Goal: Navigation & Orientation: Find specific page/section

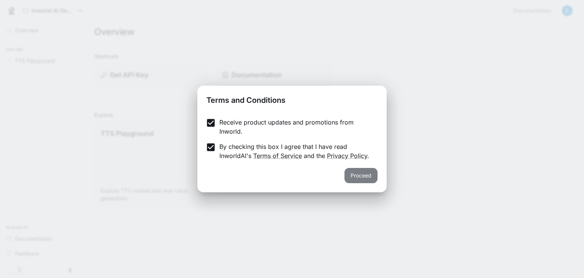
click at [362, 173] on button "Proceed" at bounding box center [361, 175] width 33 height 15
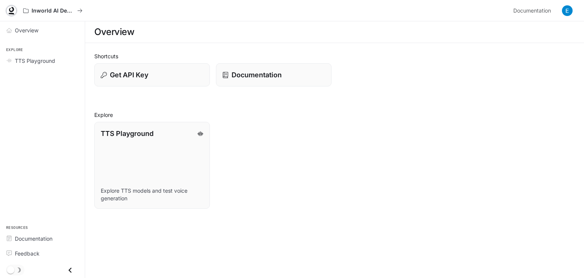
click at [10, 10] on icon at bounding box center [12, 11] width 8 height 8
click at [33, 29] on span "Overview" at bounding box center [27, 30] width 24 height 8
click at [34, 57] on span "TTS Playground" at bounding box center [35, 61] width 40 height 8
click at [21, 57] on span "TTS Playground" at bounding box center [35, 61] width 40 height 8
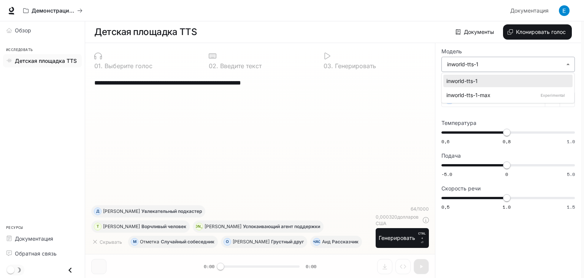
click at [568, 63] on body "**********" at bounding box center [292, 139] width 584 height 278
click at [568, 63] on div at bounding box center [292, 139] width 584 height 278
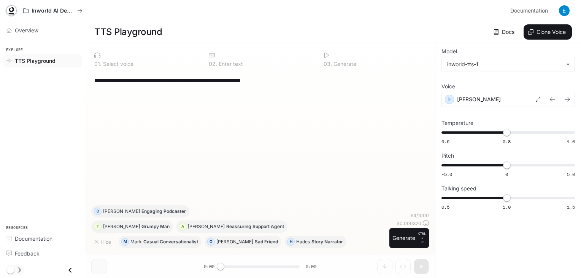
click at [11, 8] on icon at bounding box center [12, 11] width 8 height 8
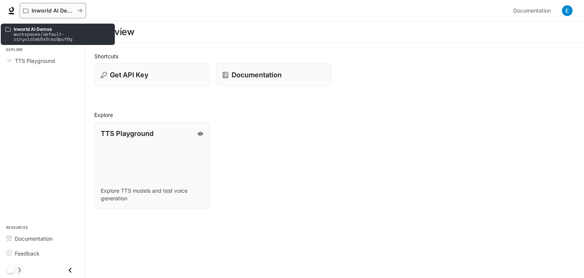
click at [26, 11] on icon "All workspaces" at bounding box center [25, 10] width 5 height 5
click at [79, 8] on icon "All workspaces" at bounding box center [79, 10] width 5 height 5
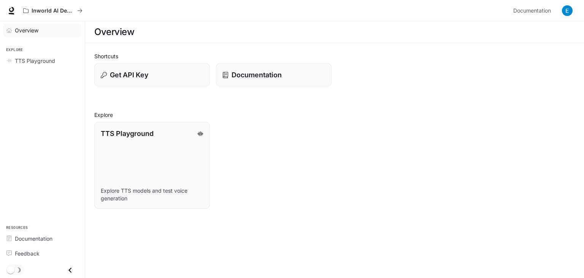
click at [20, 28] on span "Overview" at bounding box center [27, 30] width 24 height 8
click at [117, 32] on h1 "Overview" at bounding box center [114, 31] width 40 height 15
